Goal: Transaction & Acquisition: Purchase product/service

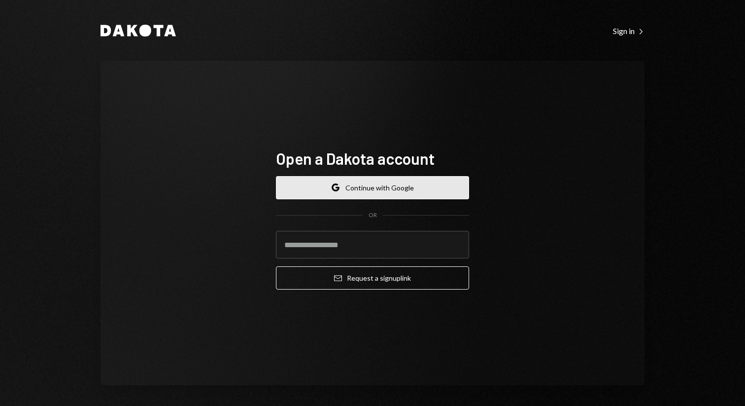
click at [376, 187] on button "Google Continue with Google" at bounding box center [372, 187] width 193 height 23
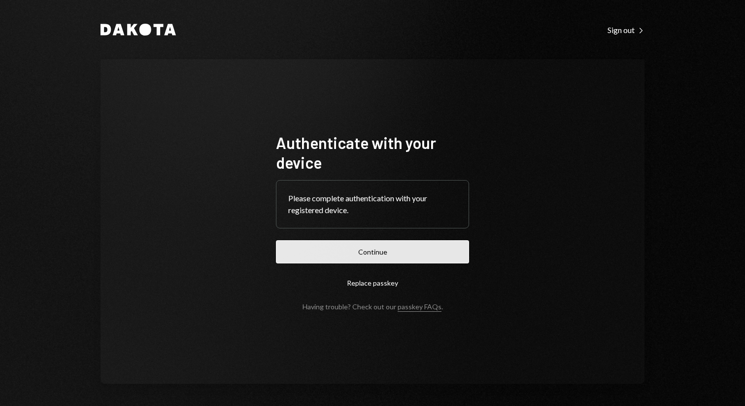
click at [382, 251] on button "Continue" at bounding box center [372, 251] width 193 height 23
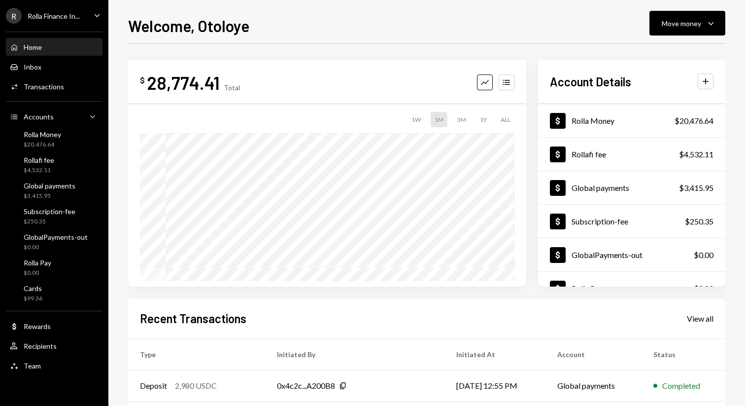
click at [530, 104] on div "$ 28,774.41 Total Graph Accounts 1W 1M 3M 1Y ALL $26,943.73 Sep 25, 2025 Accoun…" at bounding box center [427, 173] width 598 height 227
click at [42, 169] on div "$4,532.11" at bounding box center [39, 170] width 31 height 8
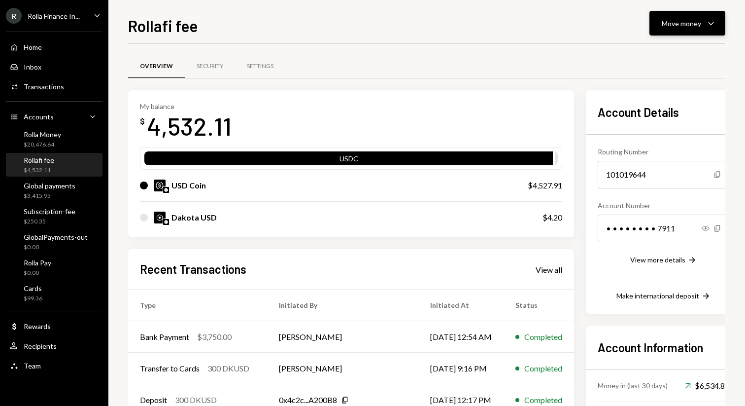
click at [680, 29] on button "Move money Caret Down" at bounding box center [688, 23] width 76 height 25
click at [652, 51] on div "Send" at bounding box center [680, 53] width 72 height 10
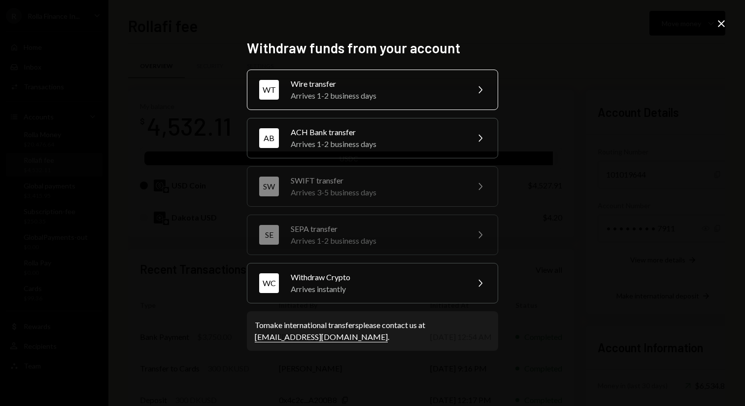
click at [400, 88] on div "Wire transfer" at bounding box center [377, 84] width 172 height 12
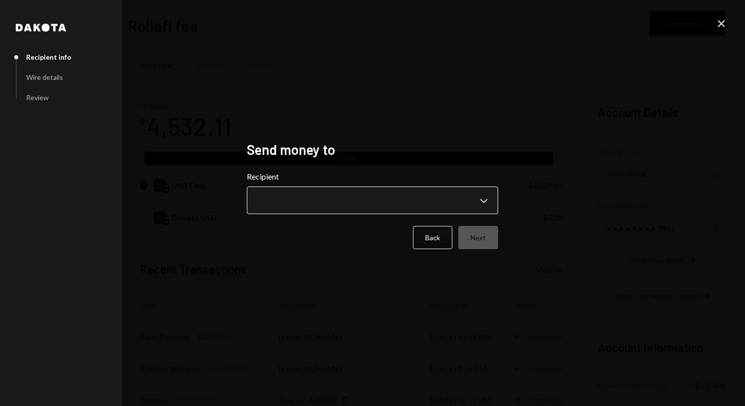
click at [309, 201] on body "R Rolla Finance In... Caret Down Home Home Inbox Inbox Activities Transactions …" at bounding box center [372, 203] width 745 height 406
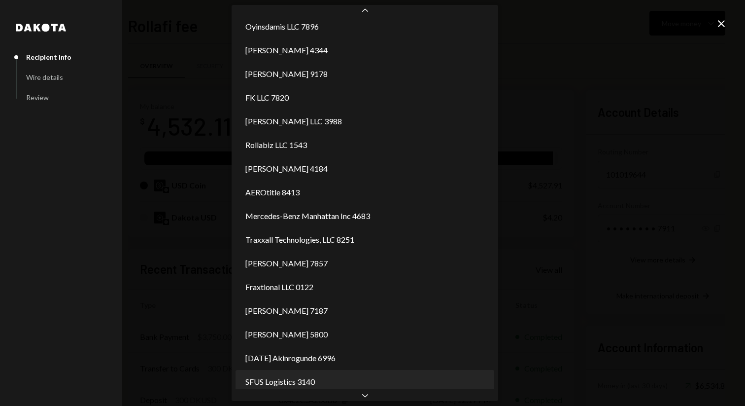
scroll to position [503, 0]
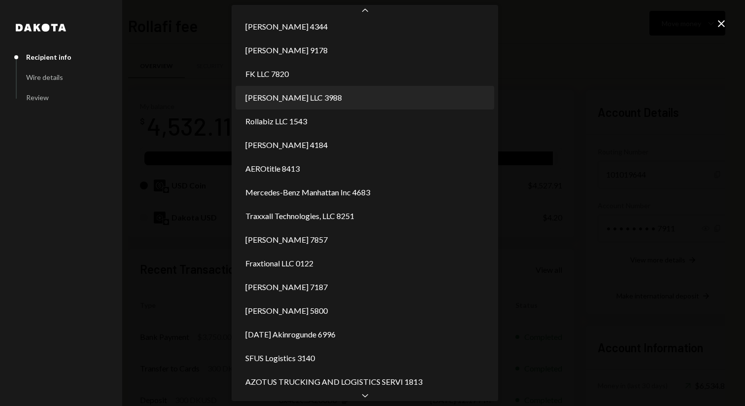
select select "**********"
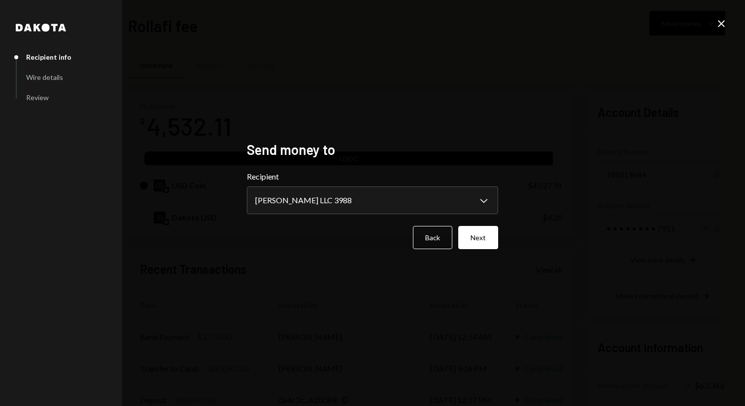
click at [442, 41] on div "**********" at bounding box center [372, 203] width 745 height 406
click at [722, 21] on icon "Close" at bounding box center [722, 24] width 12 height 12
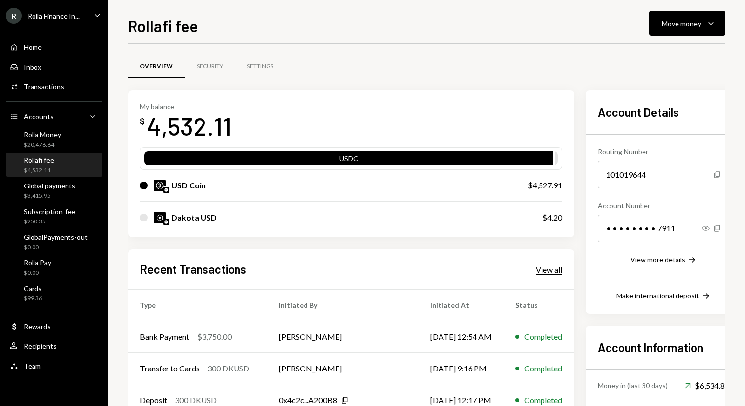
click at [536, 267] on div "View all" at bounding box center [549, 270] width 27 height 10
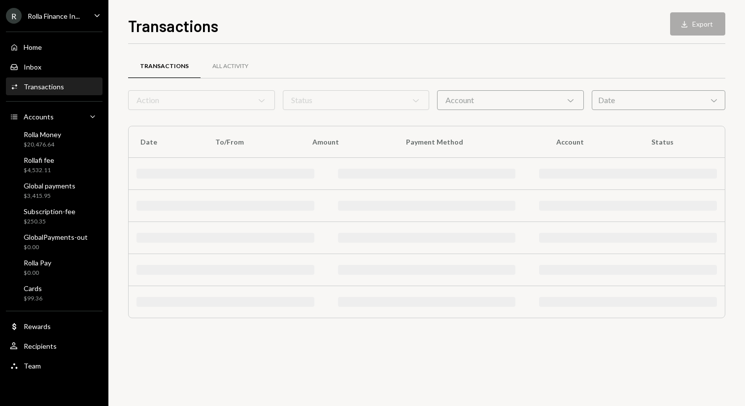
click at [238, 99] on form "Action Chevron Down Status Chevron Down Account Chevron Down Date Chevron Down" at bounding box center [427, 100] width 598 height 20
click at [221, 67] on div "All Activity" at bounding box center [230, 66] width 36 height 8
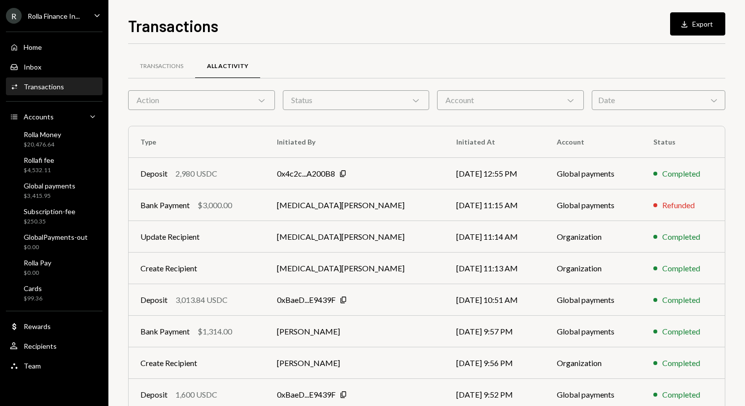
click at [338, 101] on div "Status Chevron Down" at bounding box center [356, 100] width 147 height 20
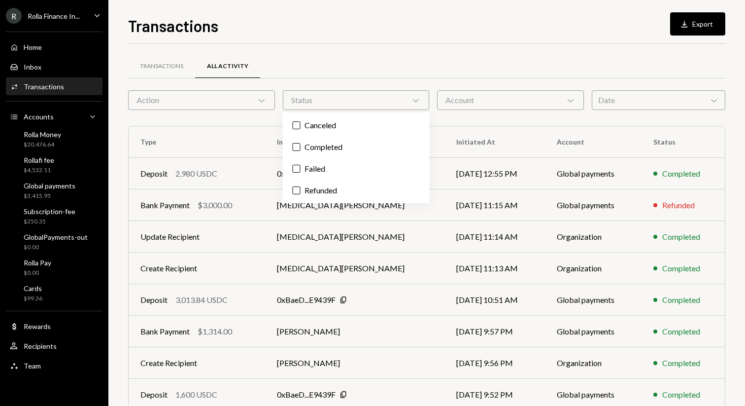
click at [475, 106] on div "Account Chevron Down" at bounding box center [510, 100] width 147 height 20
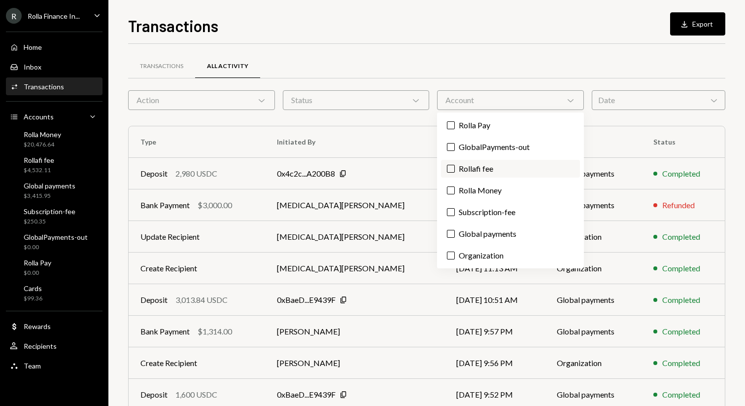
click at [459, 167] on label "Rollafi fee" at bounding box center [510, 169] width 139 height 18
click at [455, 167] on button "Rollafi fee" at bounding box center [451, 169] width 8 height 8
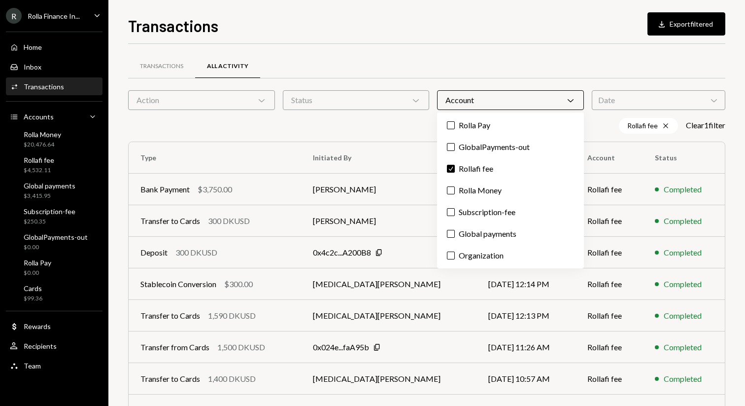
click at [354, 113] on div "Transactions All Activity Action Chevron Down Status Chevron Down Account Chevr…" at bounding box center [427, 295] width 598 height 471
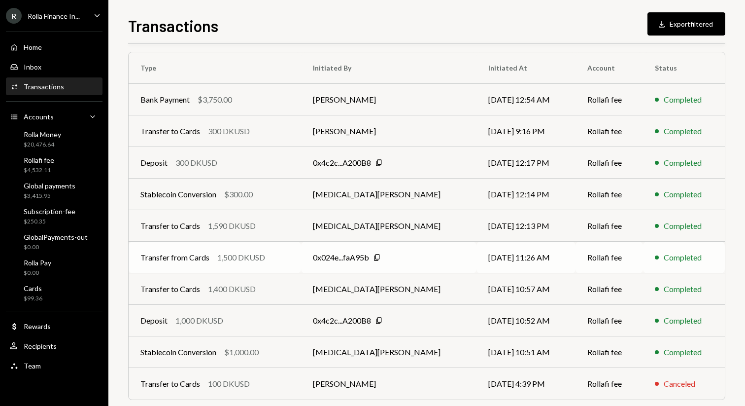
scroll to position [125, 0]
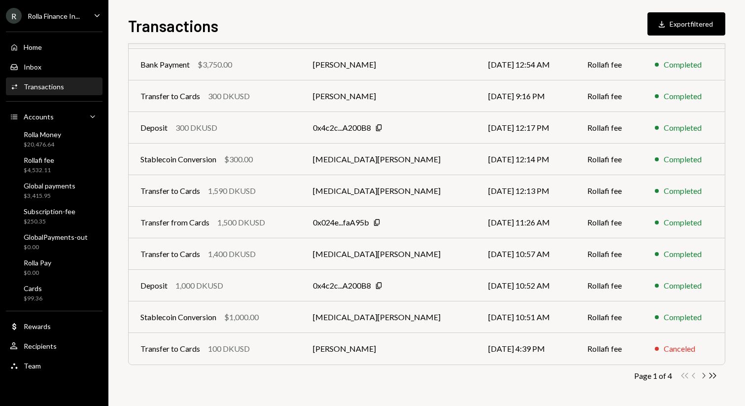
click at [703, 373] on icon "Chevron Right" at bounding box center [703, 375] width 9 height 9
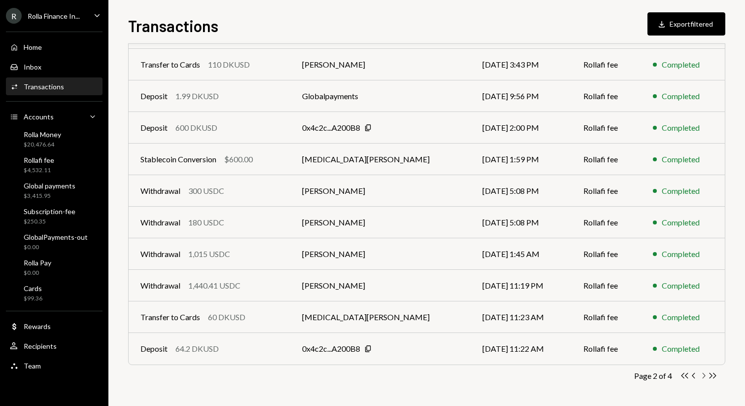
click at [704, 373] on icon "Chevron Right" at bounding box center [703, 375] width 9 height 9
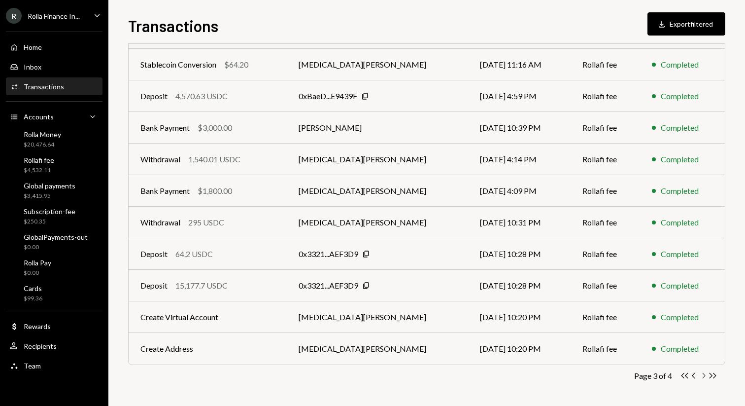
click at [701, 376] on icon "Chevron Right" at bounding box center [703, 375] width 9 height 9
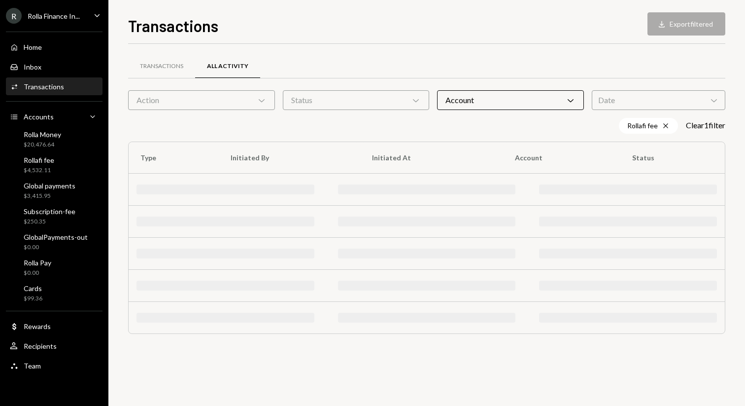
scroll to position [0, 0]
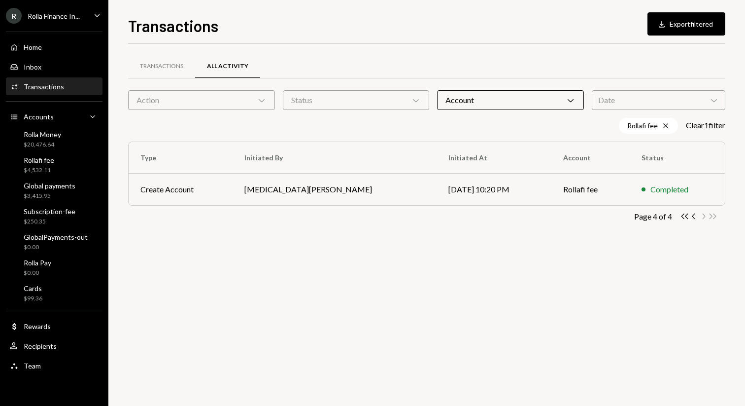
click at [236, 103] on div "Action Chevron Down" at bounding box center [201, 100] width 147 height 20
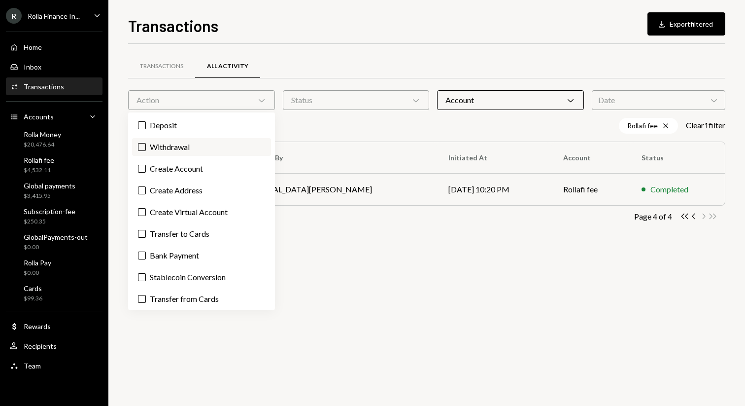
click at [184, 140] on label "Withdrawal" at bounding box center [201, 147] width 139 height 18
click at [146, 143] on button "Withdrawal" at bounding box center [142, 147] width 8 height 8
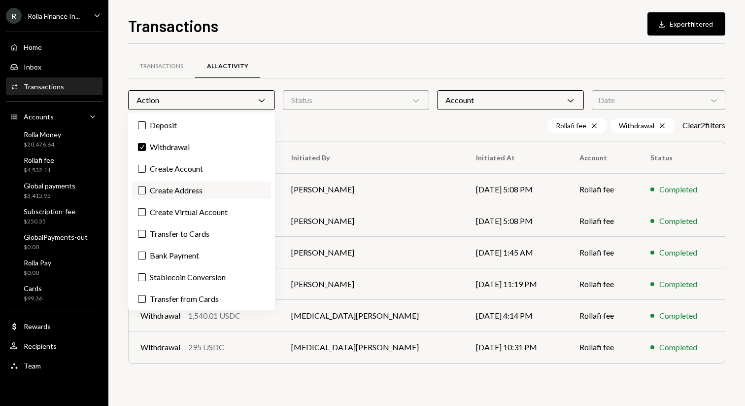
scroll to position [2, 0]
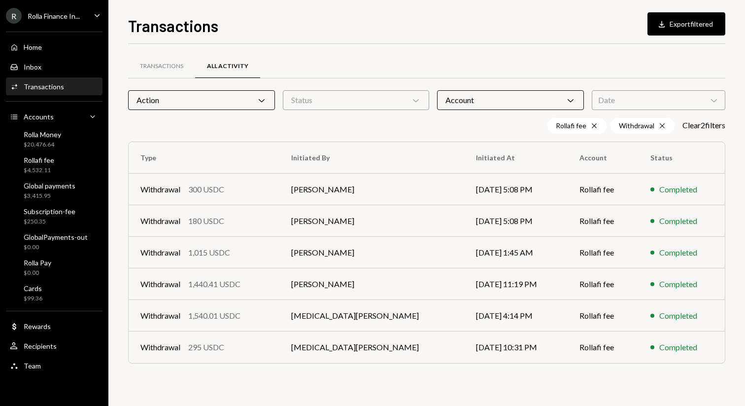
click at [315, 119] on div "Rollafi fee Cross Withdrawal Cross Clear 2 filter s" at bounding box center [427, 126] width 598 height 16
click at [477, 107] on div "Account Chevron Down" at bounding box center [510, 100] width 147 height 20
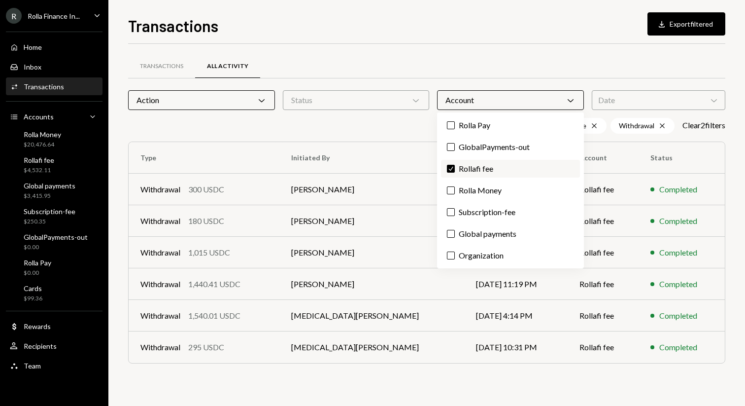
click at [451, 166] on button "Check" at bounding box center [451, 169] width 8 height 8
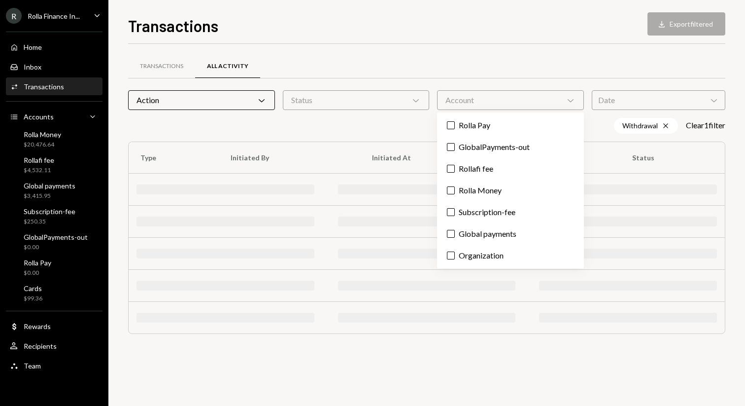
click at [407, 127] on div "Withdrawal Cross Clear 1 filter" at bounding box center [427, 126] width 598 height 16
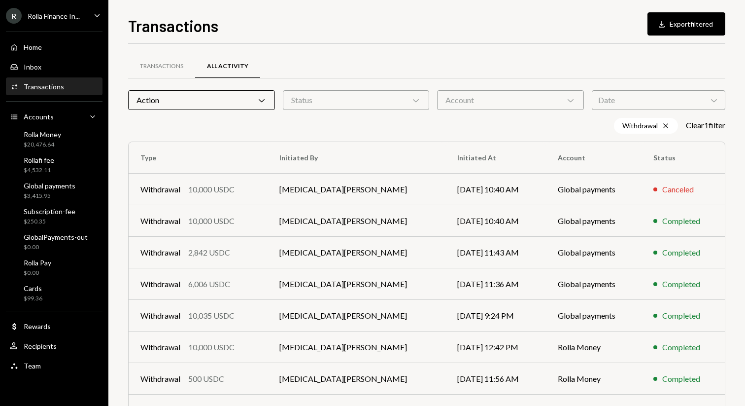
click at [600, 97] on div "Date Chevron Down" at bounding box center [659, 100] width 134 height 20
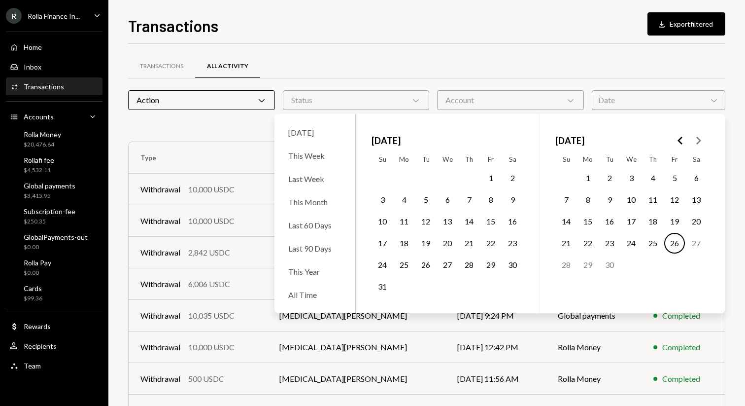
click at [489, 179] on button "1" at bounding box center [491, 178] width 21 height 21
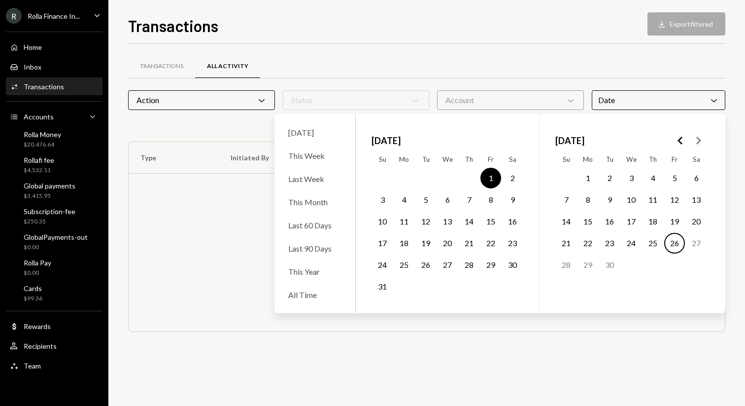
click at [380, 285] on button "31" at bounding box center [382, 286] width 21 height 21
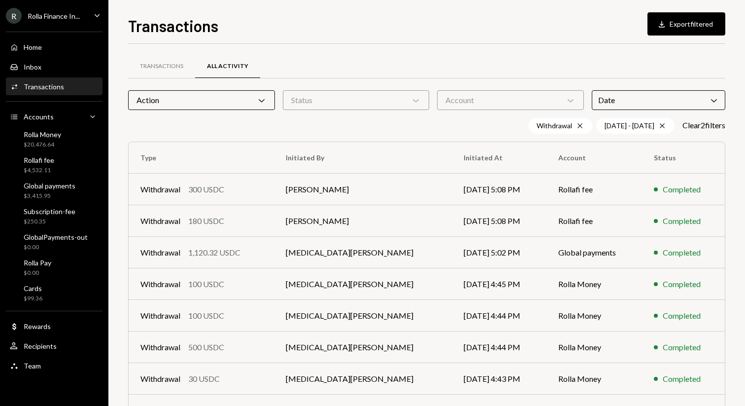
click at [534, 70] on div "Transactions All Activity" at bounding box center [427, 66] width 598 height 25
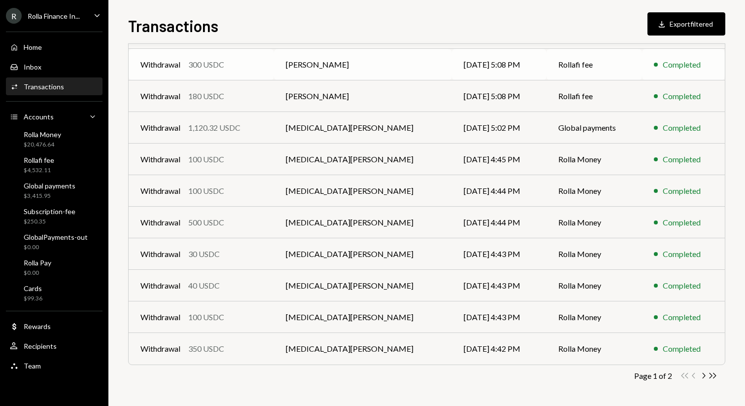
scroll to position [125, 0]
click at [702, 374] on icon "Chevron Right" at bounding box center [703, 375] width 9 height 9
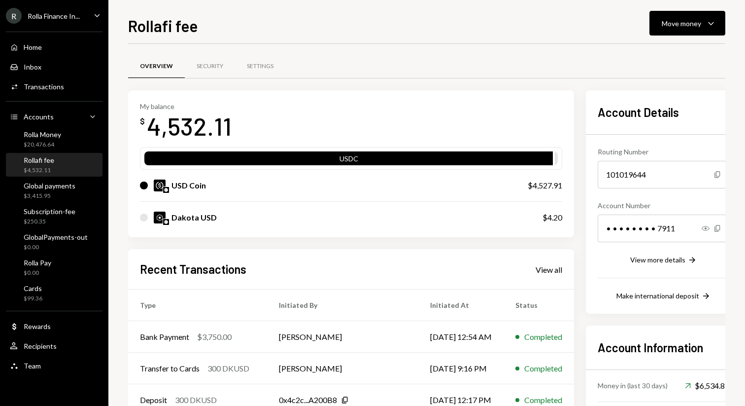
click at [303, 26] on div "Rollafi fee Move money Caret Down" at bounding box center [427, 25] width 598 height 22
click at [688, 17] on div "Move money Caret Down" at bounding box center [687, 23] width 51 height 12
click at [653, 57] on div "Send" at bounding box center [680, 53] width 72 height 10
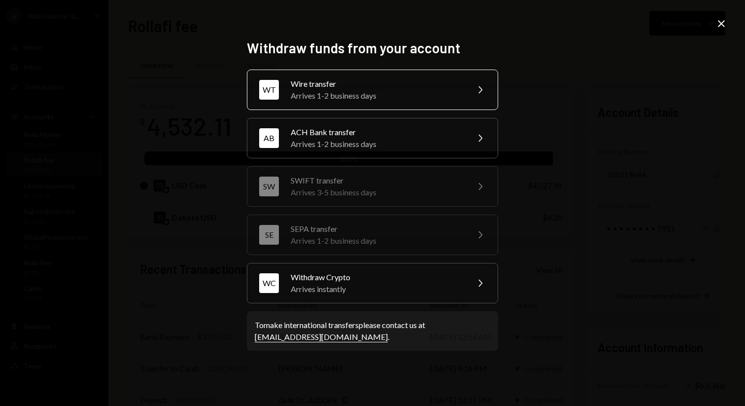
click at [401, 93] on div "Arrives 1-2 business days" at bounding box center [377, 96] width 172 height 12
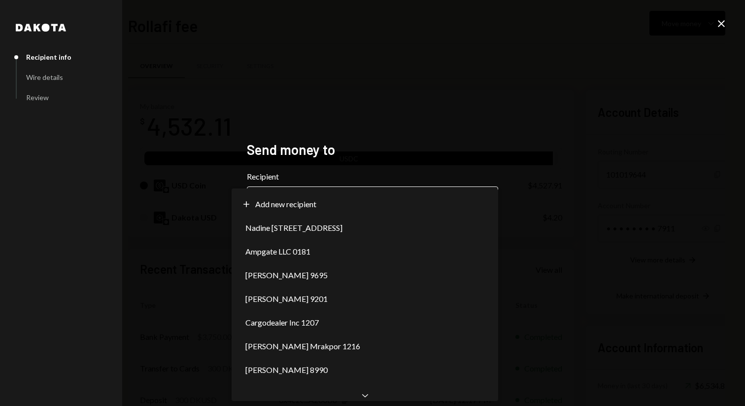
click at [353, 189] on body "R Rolla Finance In... Caret Down Home Home Inbox Inbox Activities Transactions …" at bounding box center [372, 203] width 745 height 406
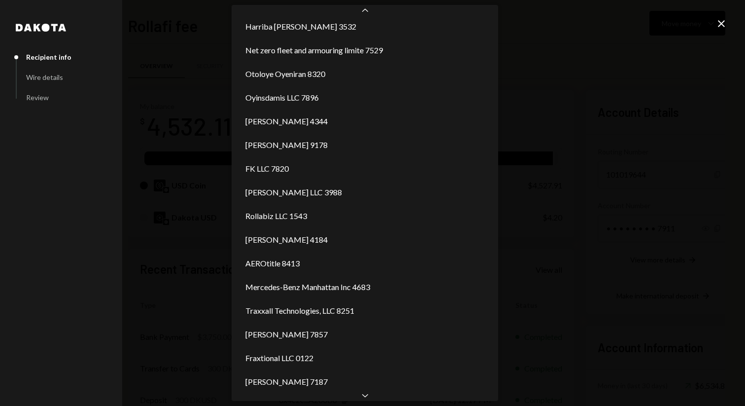
scroll to position [456, 0]
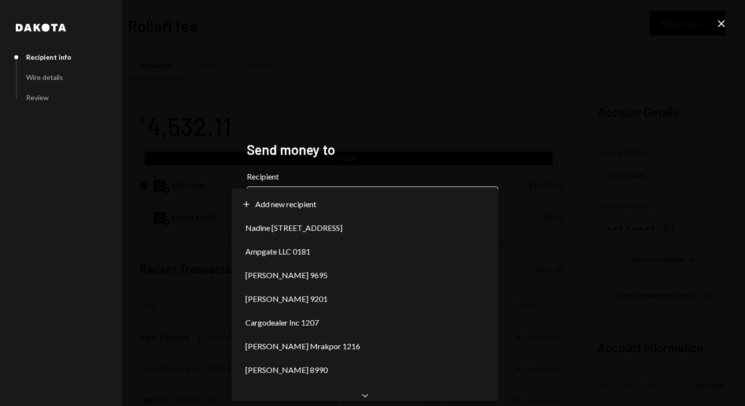
click at [484, 201] on body "R Rolla Finance In... Caret Down Home Home Inbox Inbox Activities Transactions …" at bounding box center [372, 203] width 745 height 406
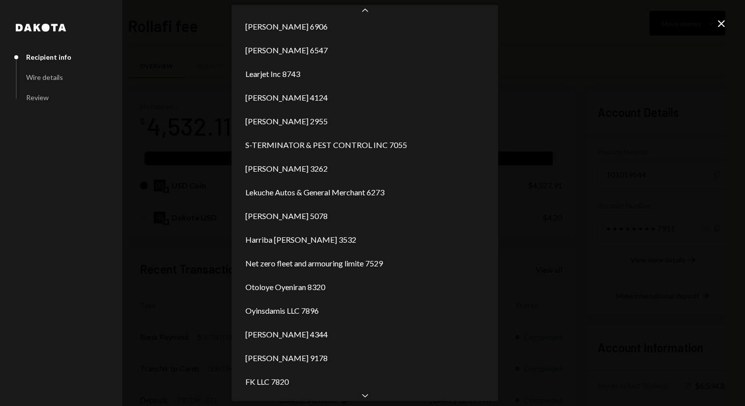
scroll to position [266, 0]
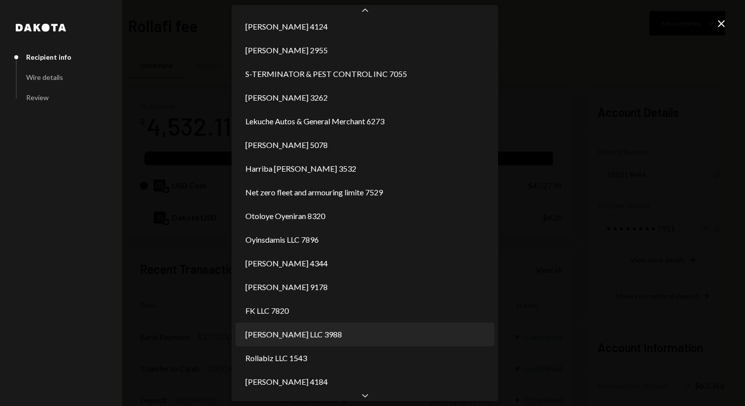
select select "**********"
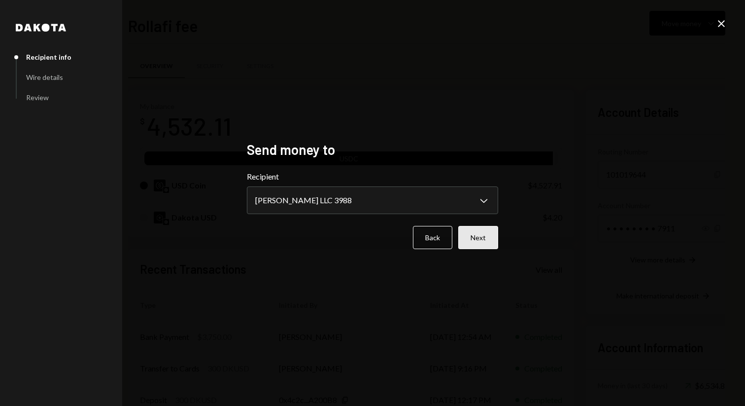
click at [478, 232] on button "Next" at bounding box center [479, 237] width 40 height 23
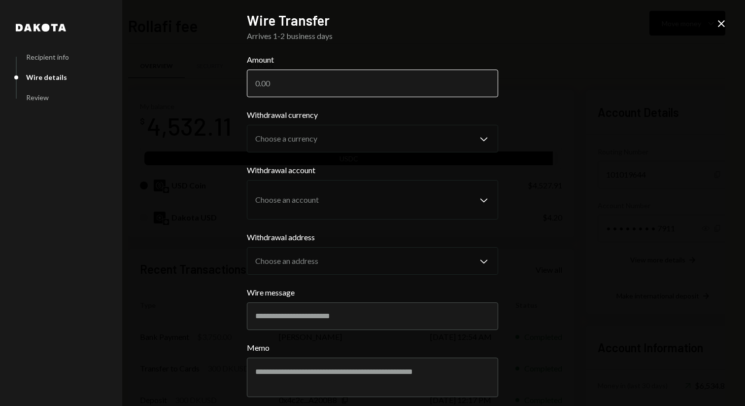
click at [350, 80] on input "Amount" at bounding box center [372, 84] width 251 height 28
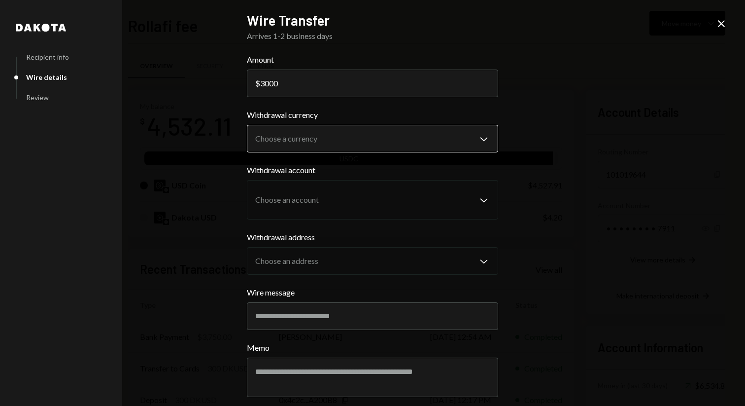
type input "3000"
click at [347, 131] on body "R Rolla Finance In... Caret Down Home Home Inbox Inbox Activities Transactions …" at bounding box center [372, 203] width 745 height 406
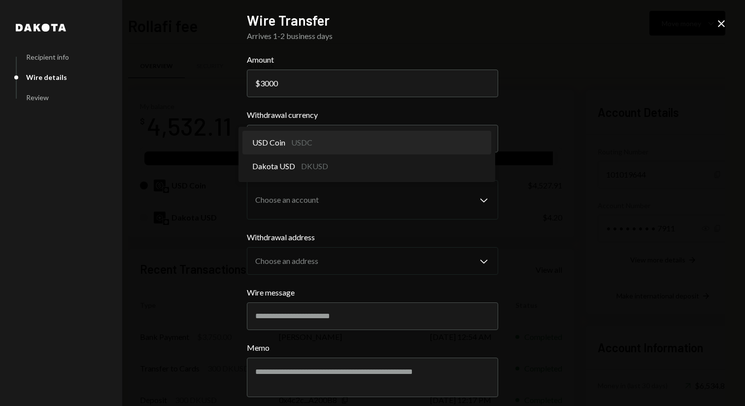
select select "****"
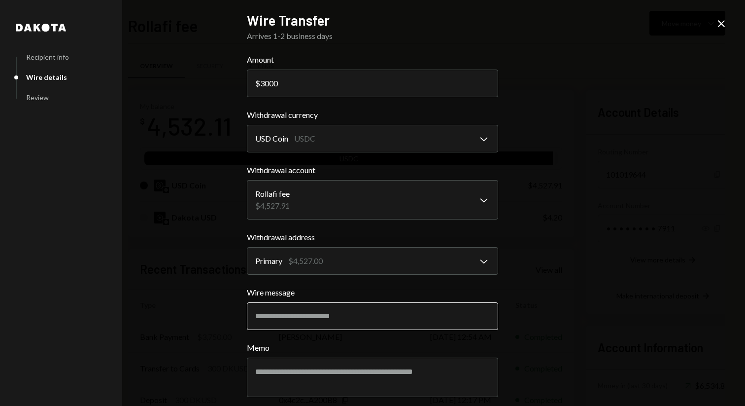
click at [325, 307] on input "Wire message" at bounding box center [372, 316] width 251 height 28
paste input "**********"
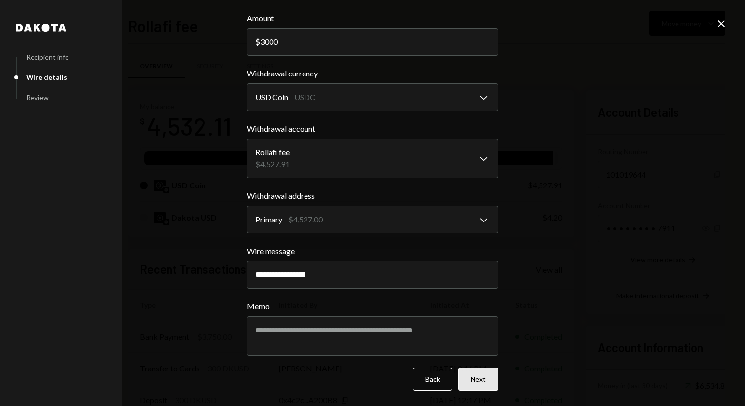
type input "**********"
click at [490, 386] on button "Next" at bounding box center [479, 378] width 40 height 23
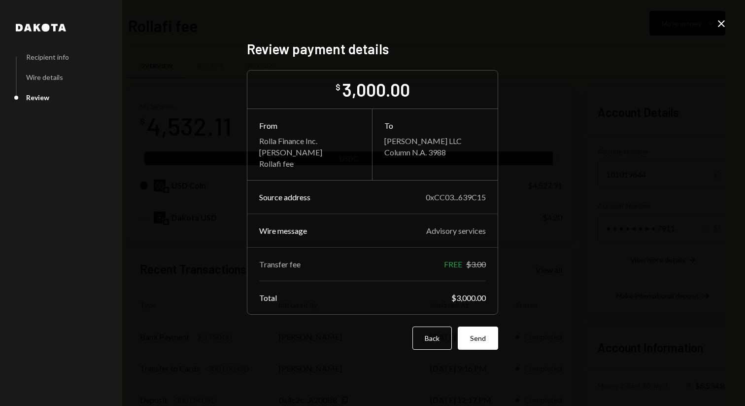
scroll to position [0, 0]
click at [481, 347] on button "Send" at bounding box center [478, 337] width 40 height 23
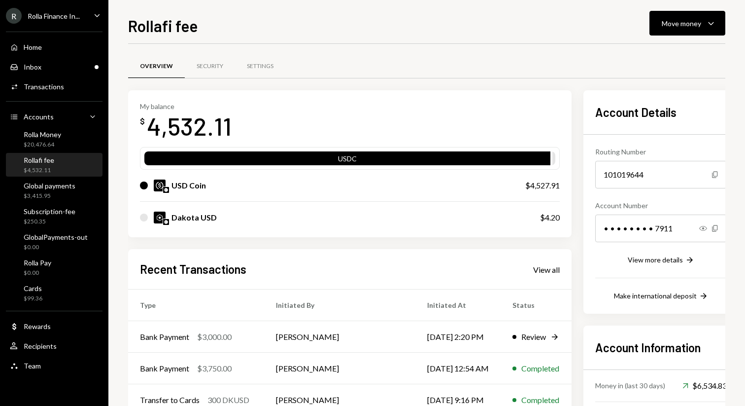
click at [366, 32] on div "Rollafi fee Move money Caret Down" at bounding box center [427, 25] width 598 height 22
click at [270, 346] on td "Otoloye Oyeniran" at bounding box center [339, 337] width 151 height 32
click at [522, 342] on div "Review" at bounding box center [534, 337] width 25 height 12
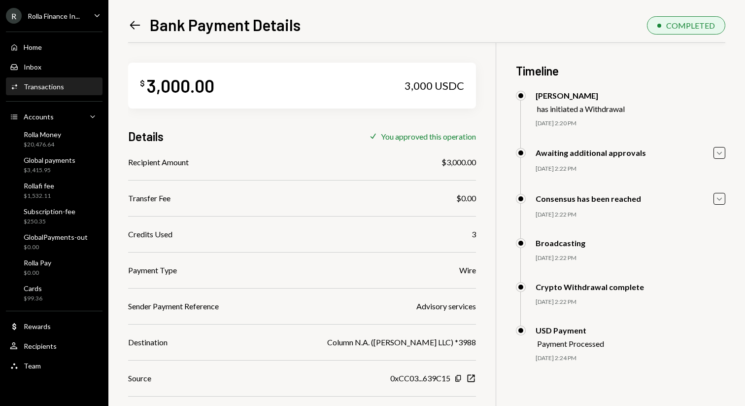
scroll to position [86, 0]
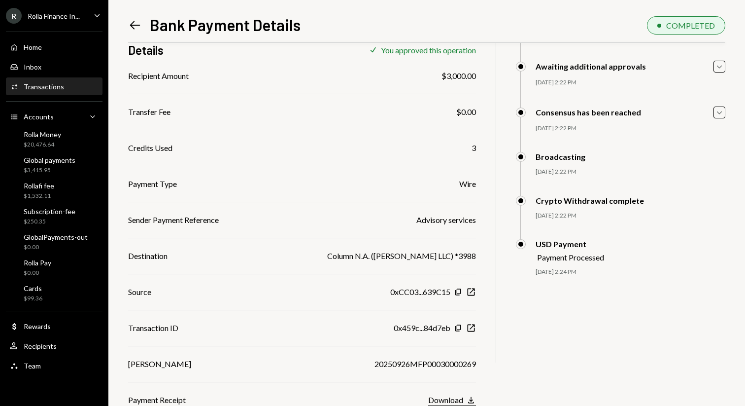
click at [464, 397] on button "Download Download" at bounding box center [452, 400] width 48 height 11
click at [570, 5] on div "Left Arrow Bank Payment Details COMPLETED $ 3,000.00 3,000 USDC Details Check Y…" at bounding box center [426, 203] width 637 height 406
